Goal: Transaction & Acquisition: Purchase product/service

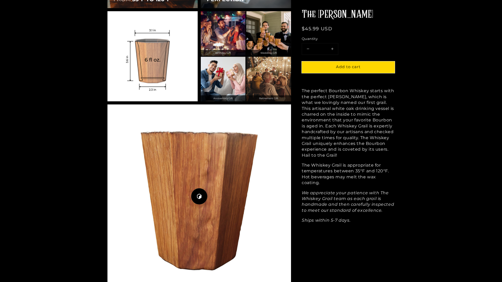
scroll to position [692, 0]
